Goal: Entertainment & Leisure: Consume media (video, audio)

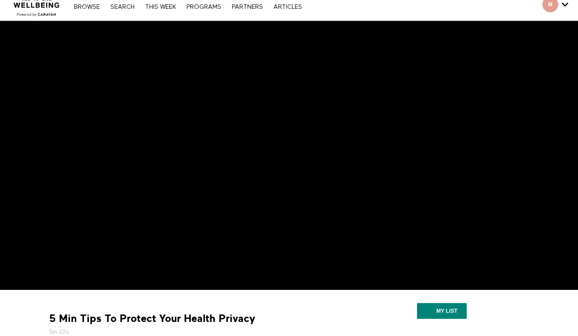
scroll to position [27, 0]
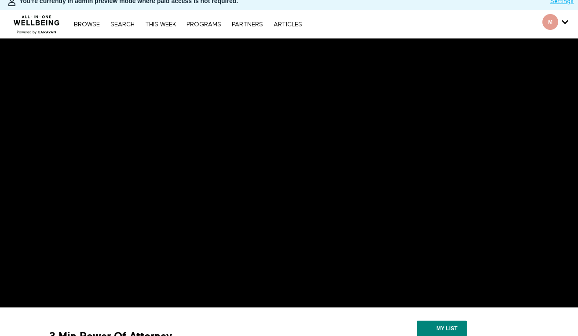
scroll to position [22, 0]
